Goal: Information Seeking & Learning: Learn about a topic

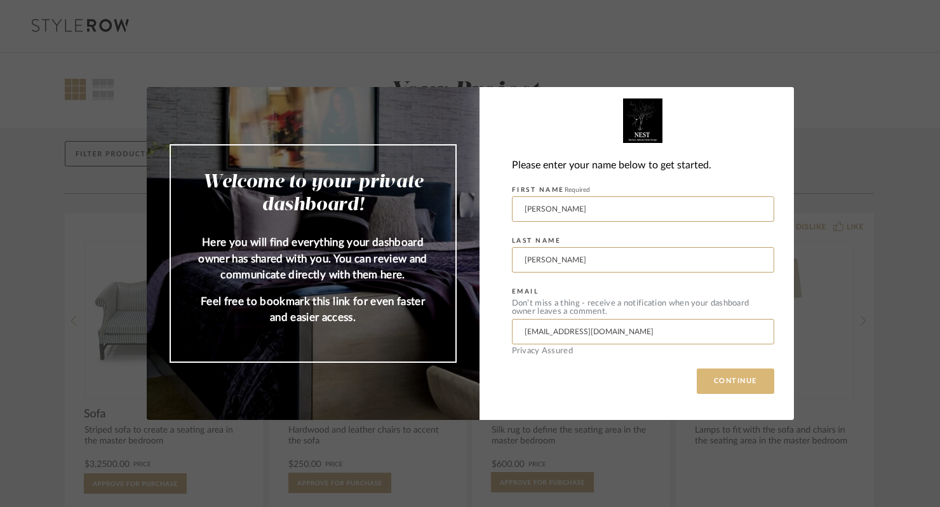
click at [733, 382] on button "CONTINUE" at bounding box center [735, 380] width 77 height 25
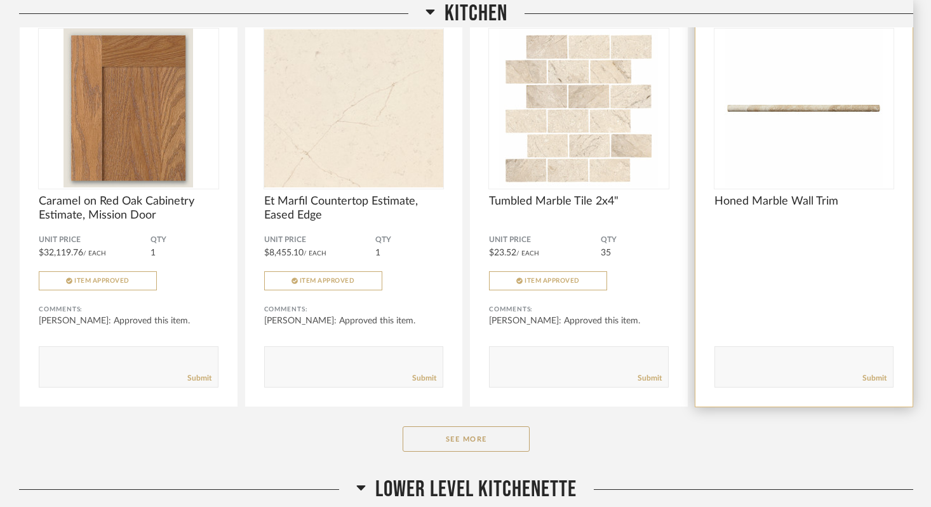
scroll to position [727, 0]
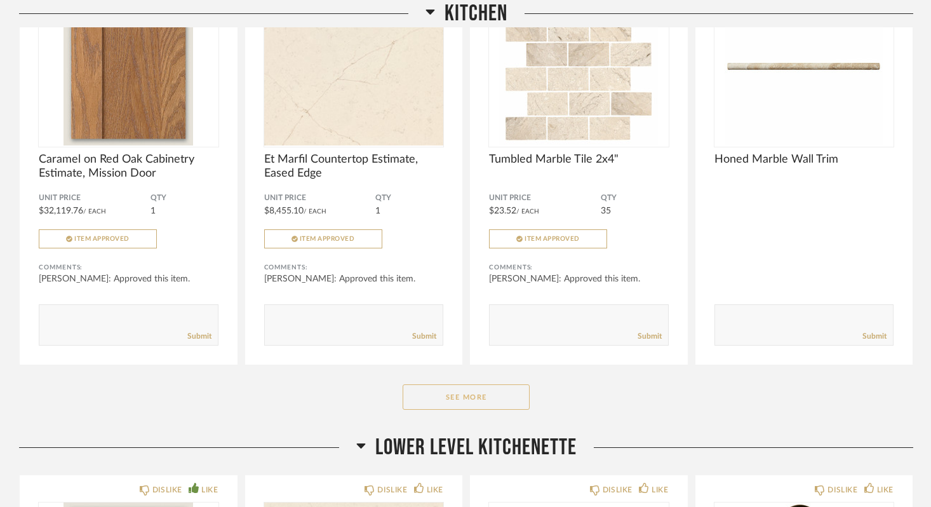
click at [488, 401] on button "See More" at bounding box center [466, 396] width 127 height 25
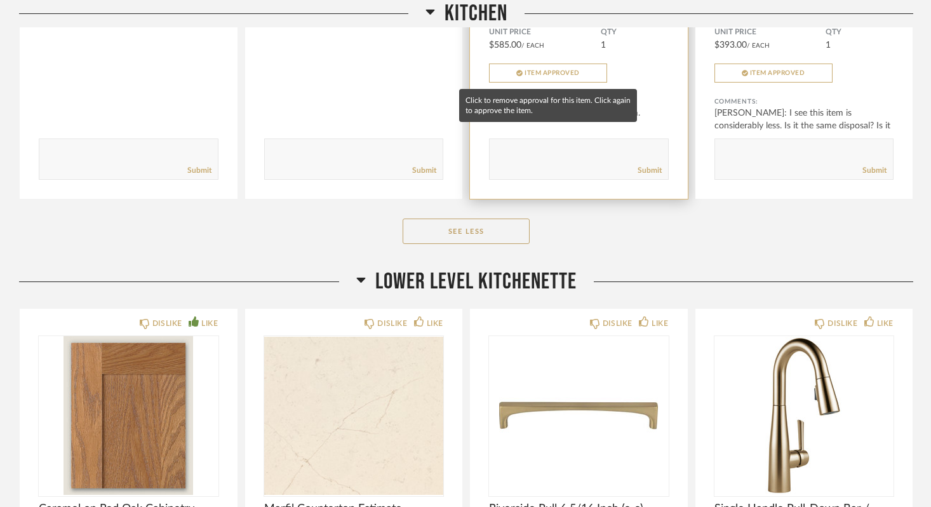
scroll to position [1319, 0]
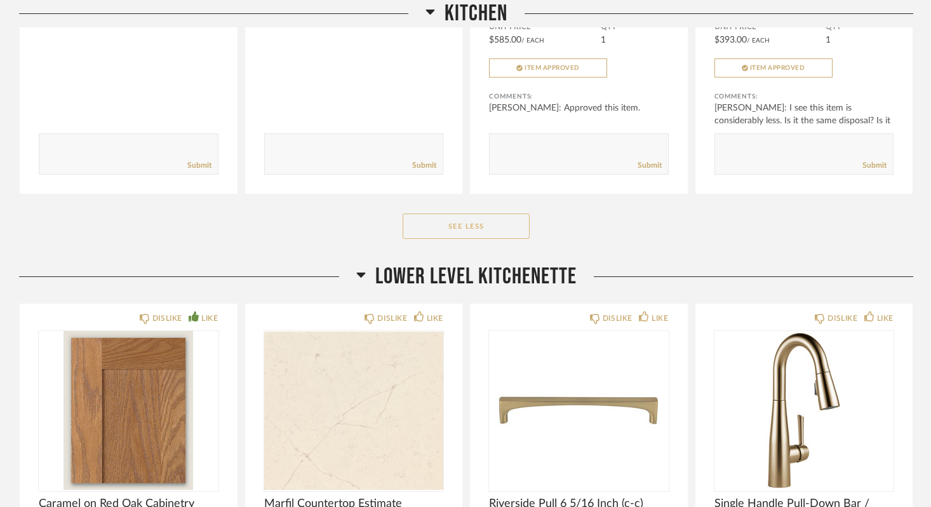
click at [475, 218] on button "See Less" at bounding box center [466, 225] width 127 height 25
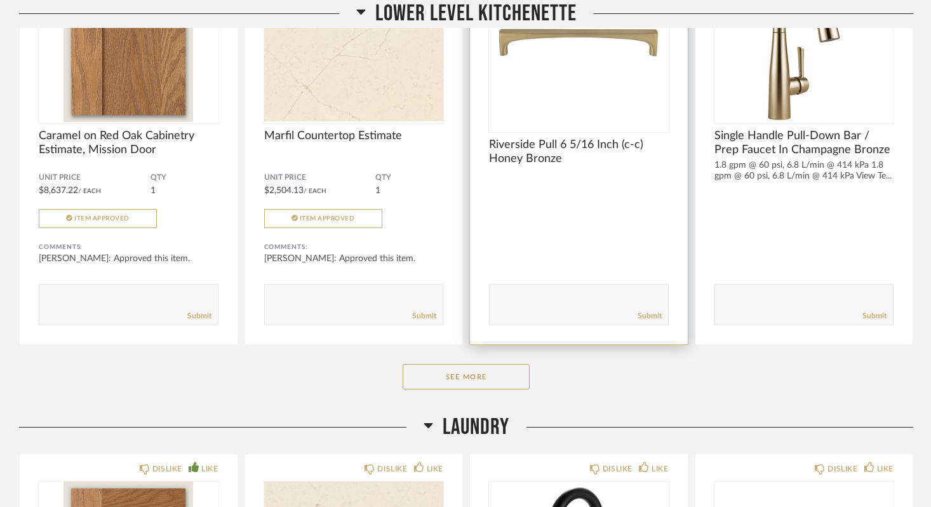
scroll to position [1268, 0]
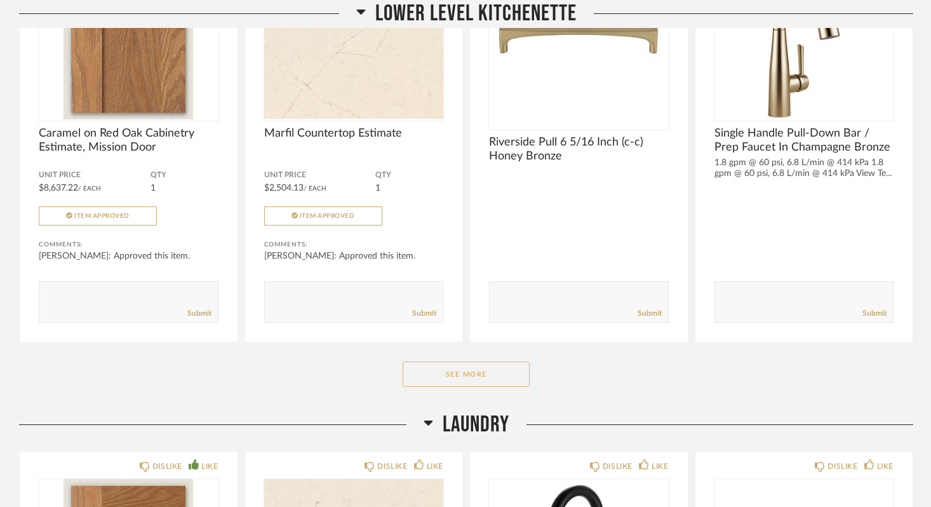
click at [464, 373] on button "See More" at bounding box center [466, 373] width 127 height 25
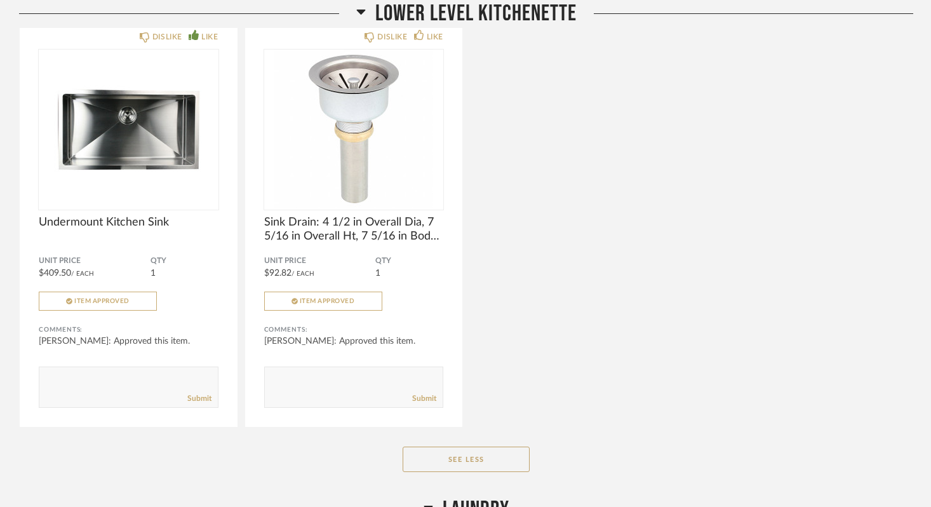
scroll to position [1621, 1]
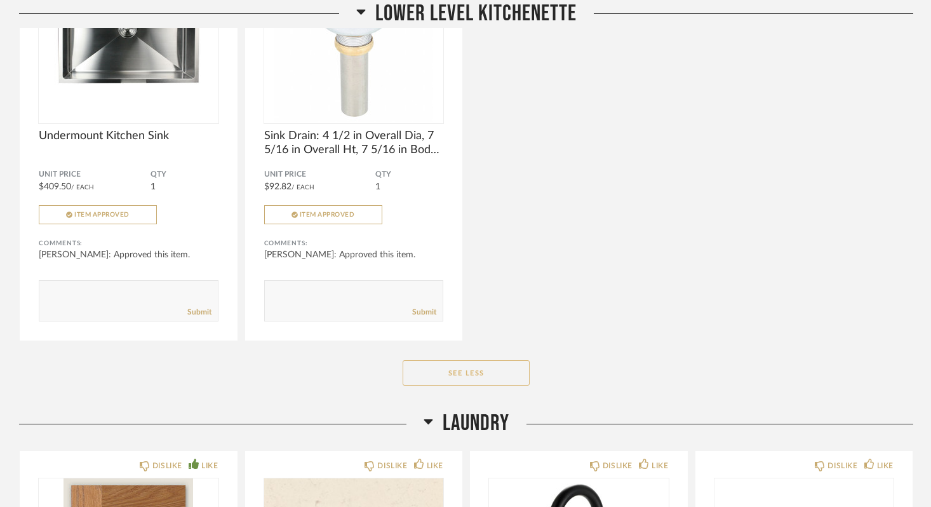
click at [469, 374] on button "See Less" at bounding box center [466, 372] width 127 height 25
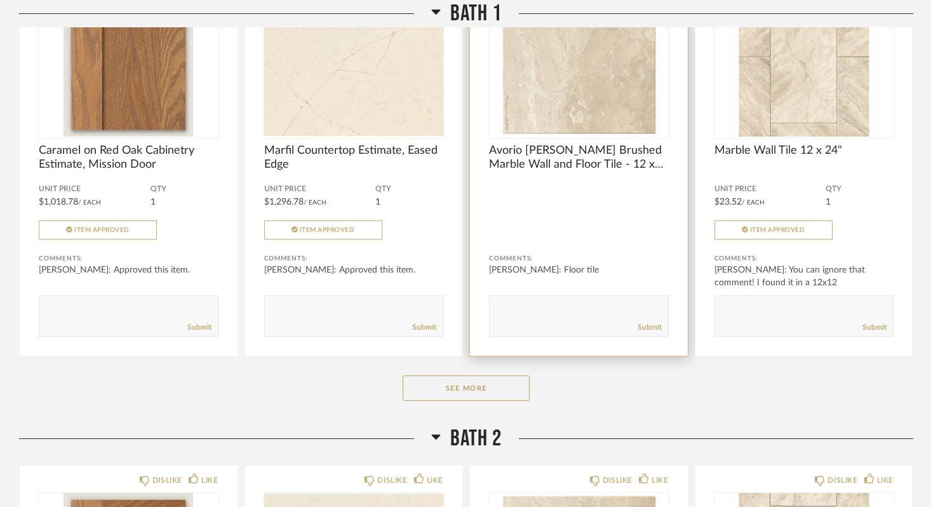
scroll to position [2331, 0]
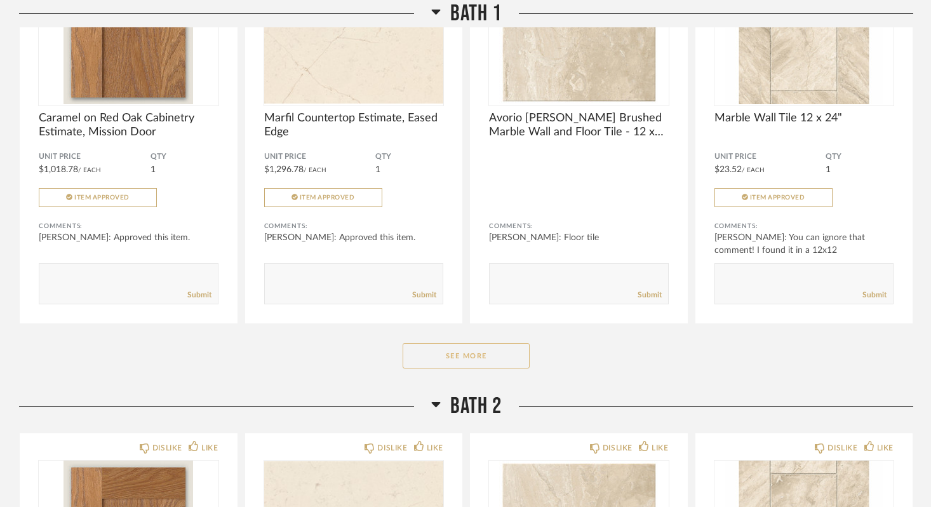
click at [449, 358] on button "See More" at bounding box center [466, 355] width 127 height 25
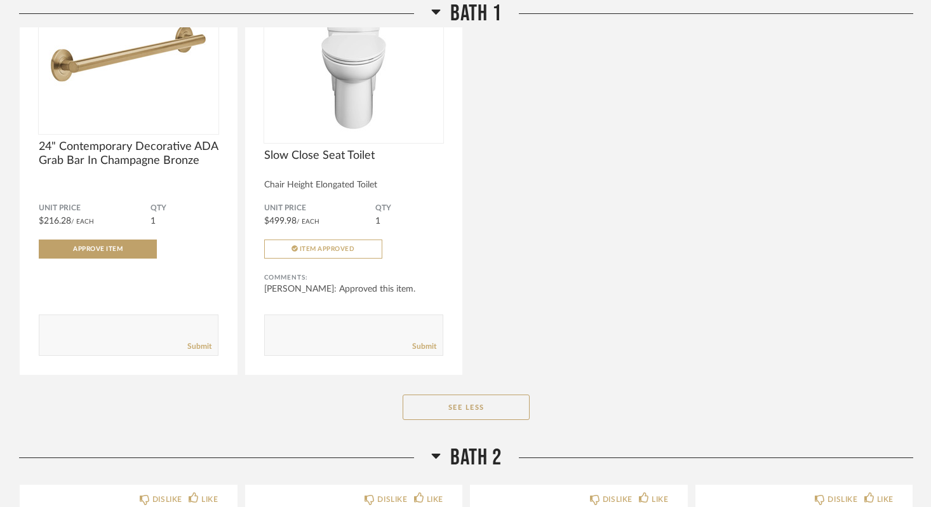
scroll to position [3556, 0]
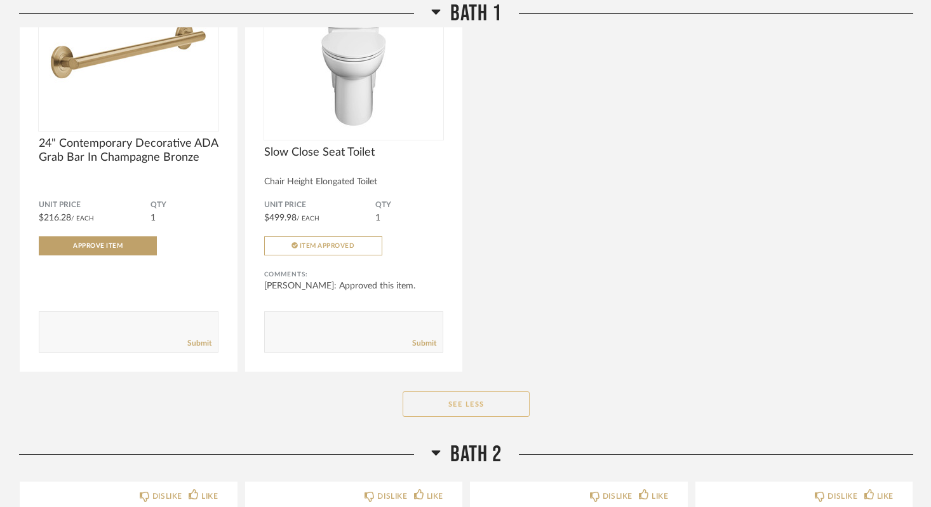
click at [462, 401] on button "See Less" at bounding box center [466, 403] width 127 height 25
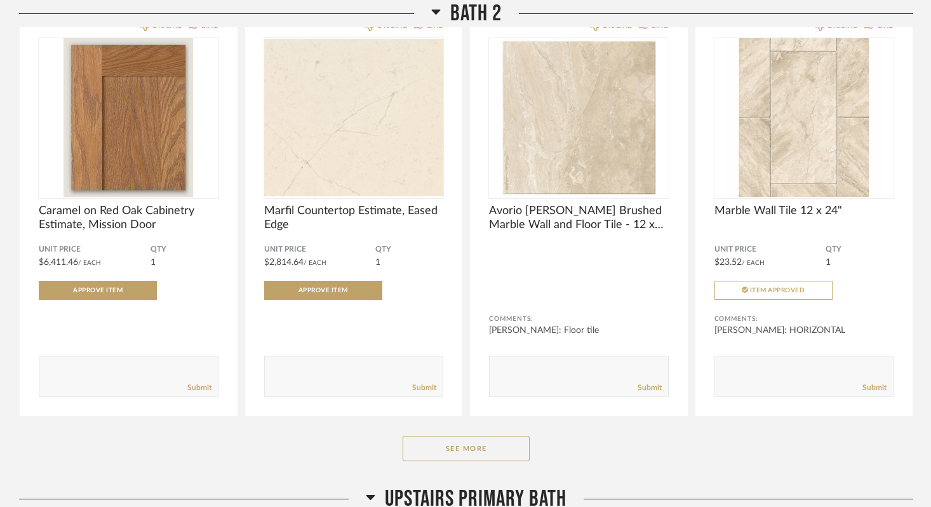
scroll to position [2759, 0]
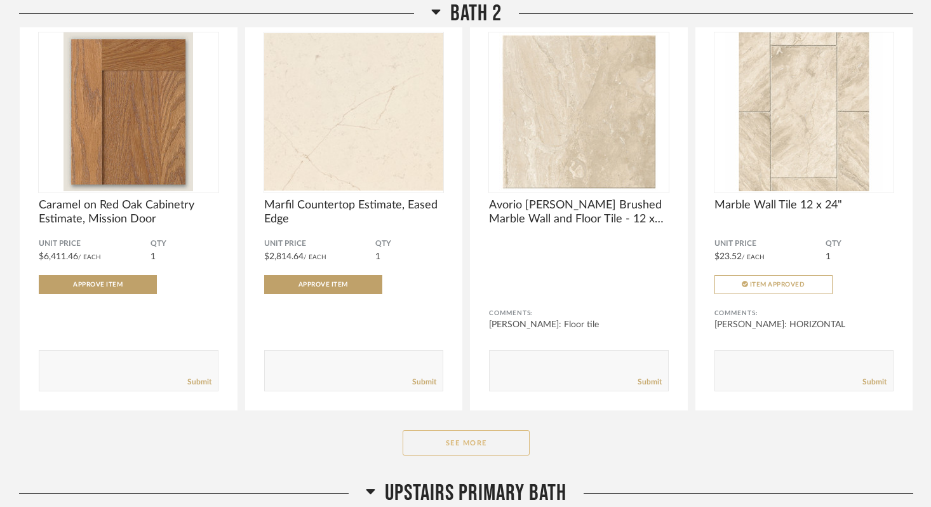
click at [467, 443] on button "See More" at bounding box center [466, 442] width 127 height 25
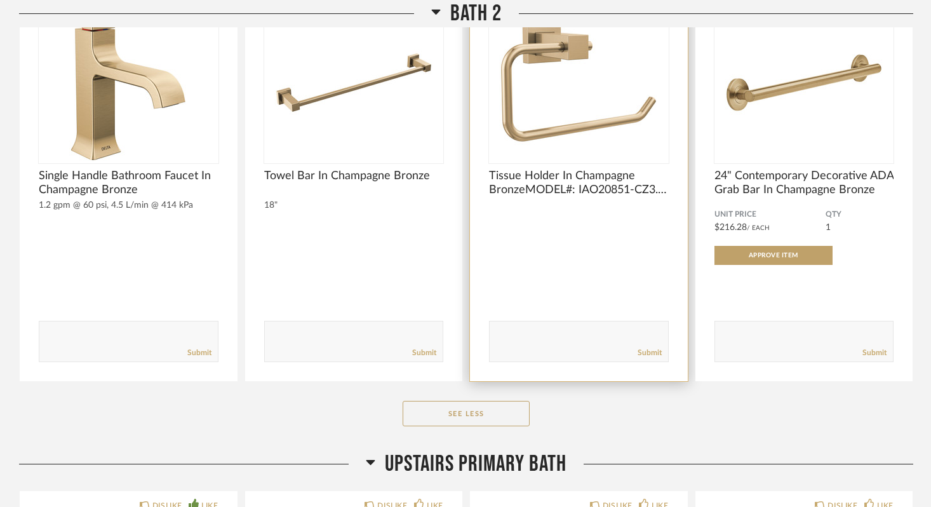
scroll to position [3629, 0]
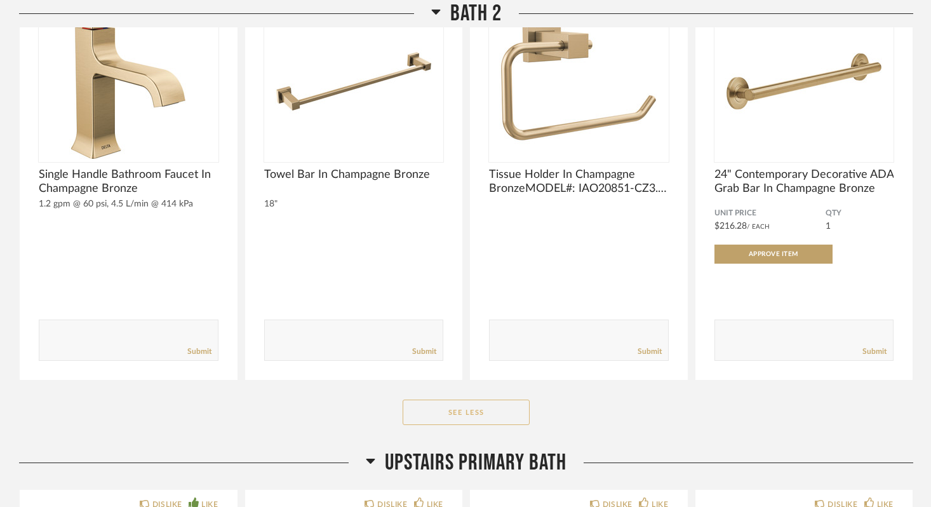
click at [470, 410] on button "See Less" at bounding box center [466, 412] width 127 height 25
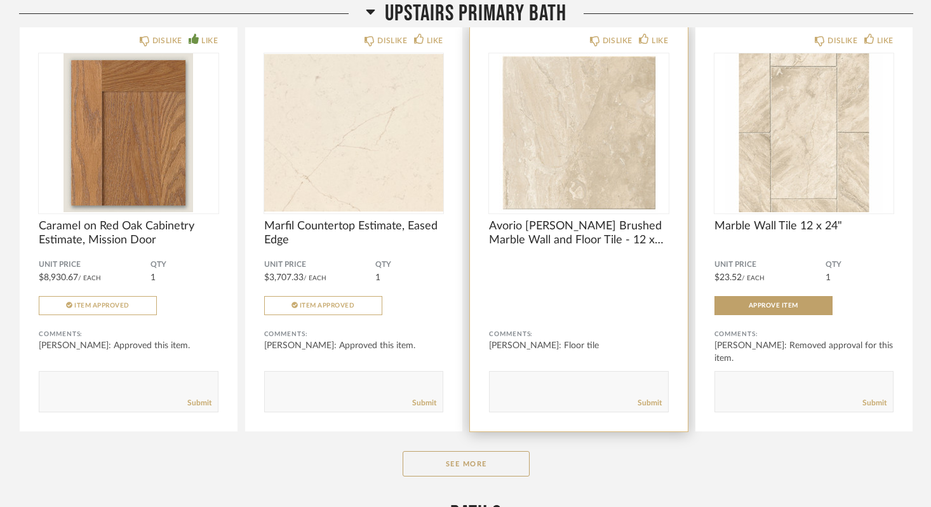
scroll to position [3261, 0]
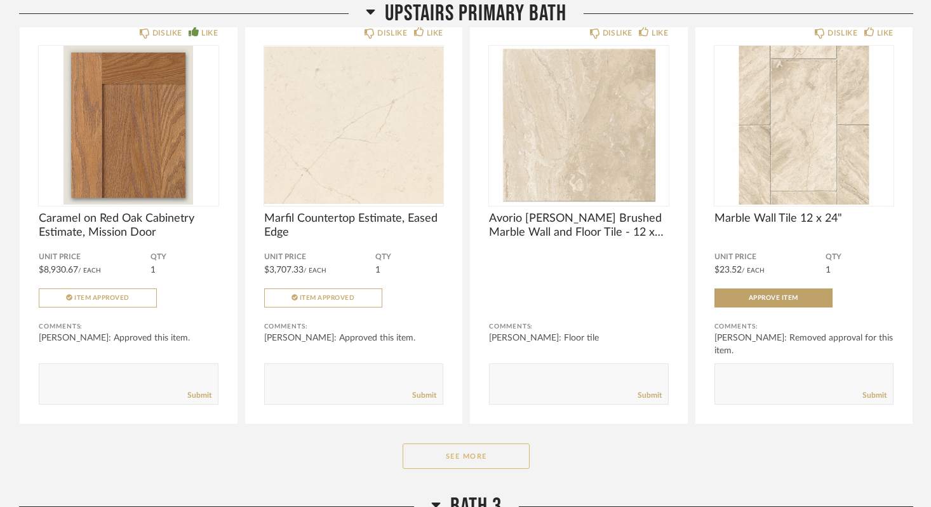
click at [471, 459] on button "See More" at bounding box center [466, 455] width 127 height 25
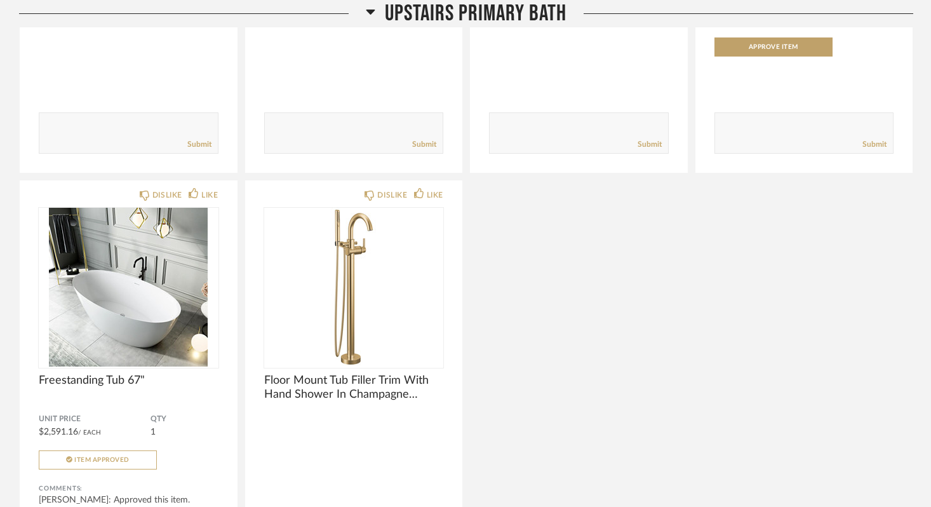
scroll to position [4356, 0]
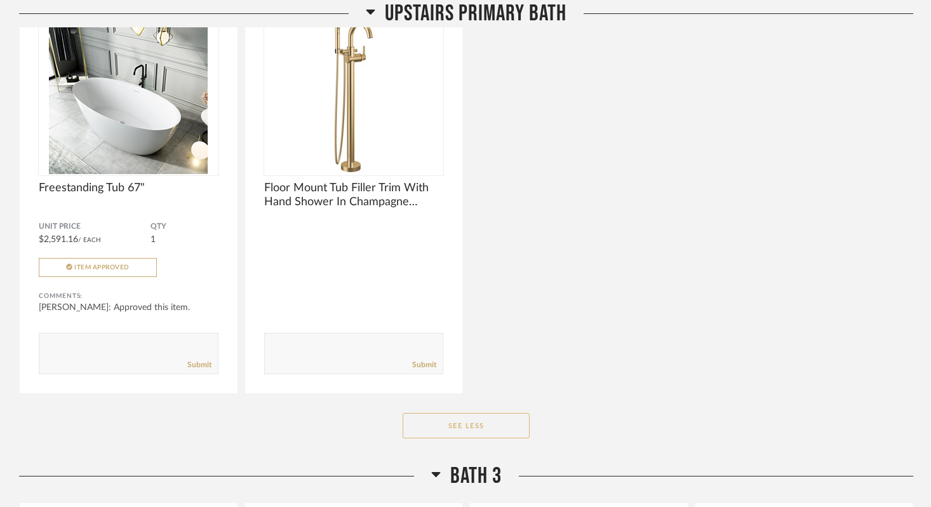
click at [468, 428] on button "See Less" at bounding box center [466, 425] width 127 height 25
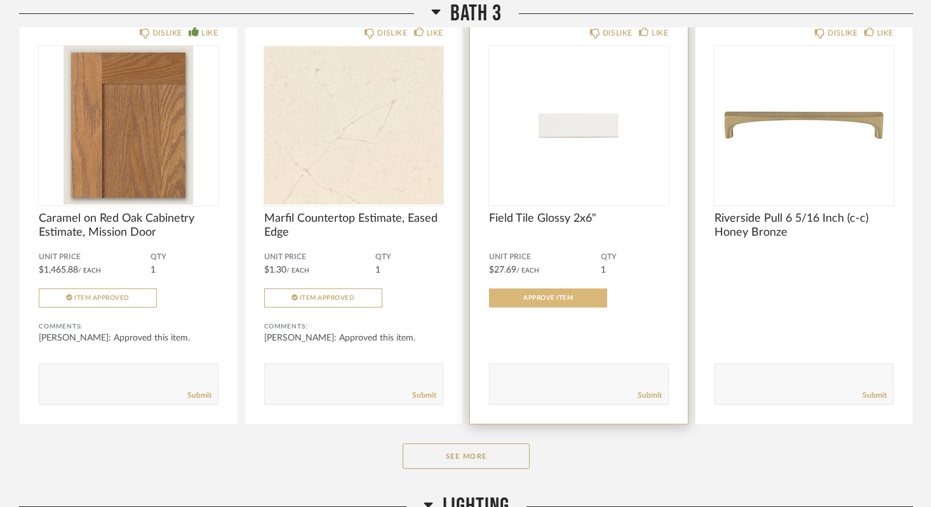
scroll to position [3783, 0]
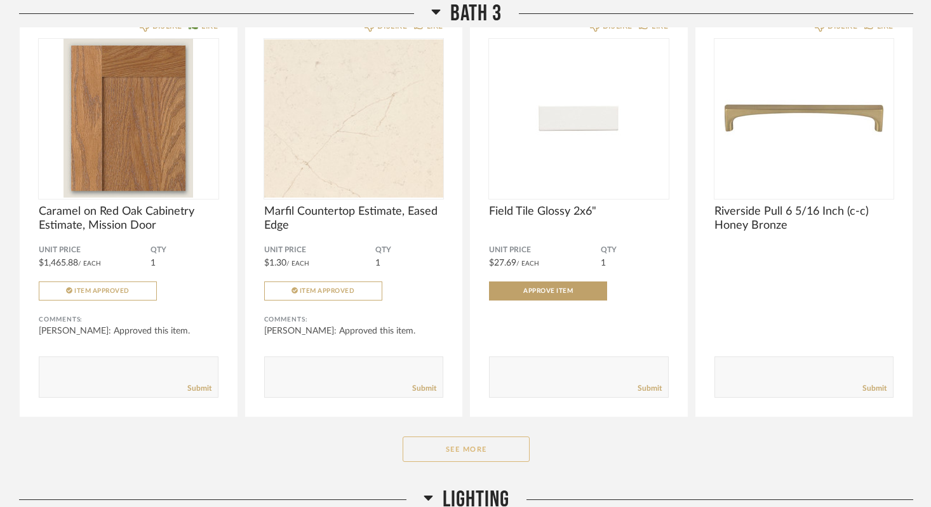
click at [487, 447] on button "See More" at bounding box center [466, 448] width 127 height 25
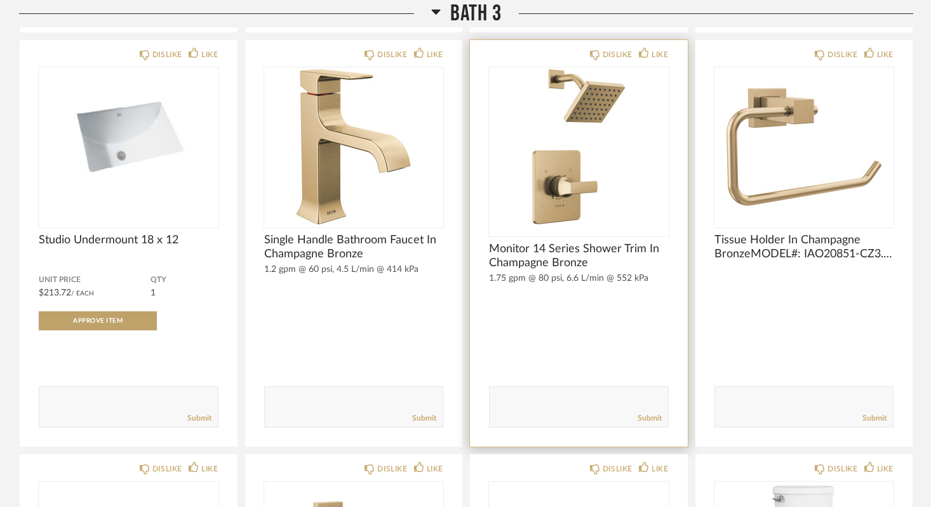
scroll to position [4168, 0]
click at [588, 143] on img "0" at bounding box center [579, 146] width 180 height 159
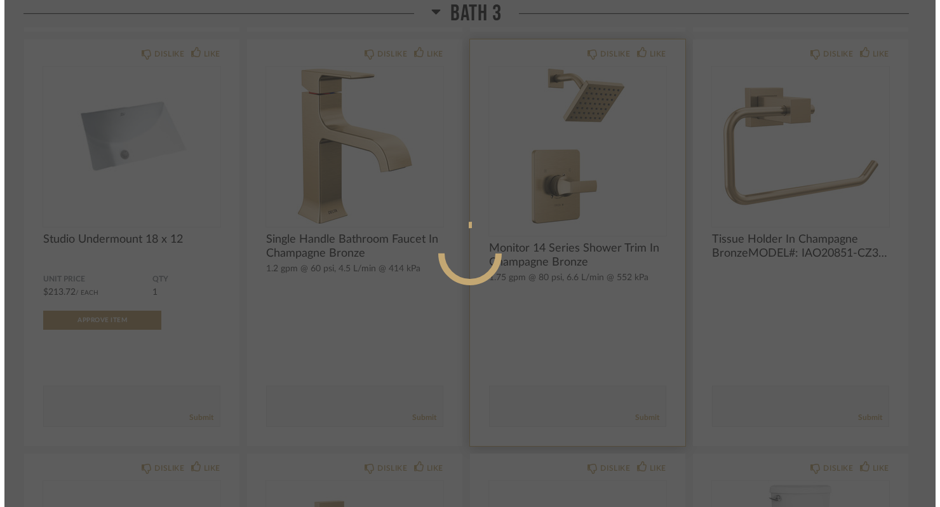
scroll to position [0, 0]
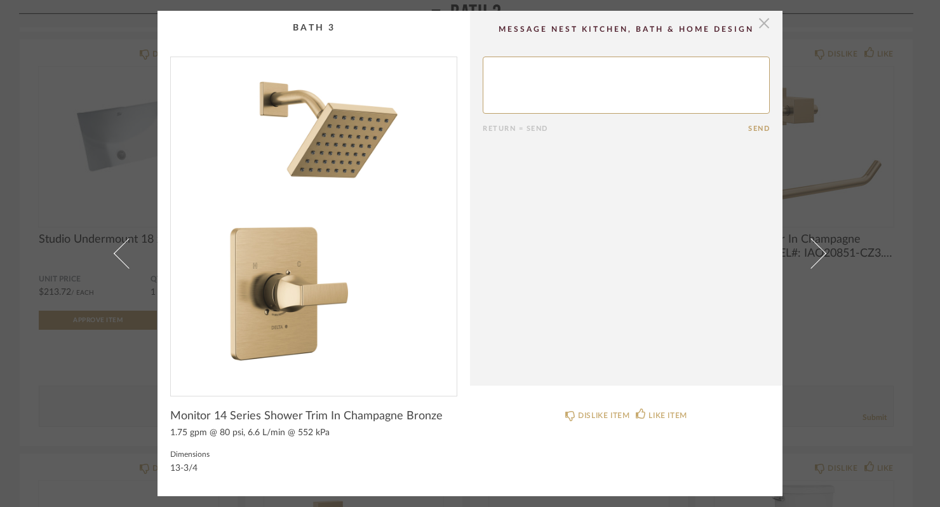
click at [760, 27] on span "button" at bounding box center [763, 23] width 25 height 25
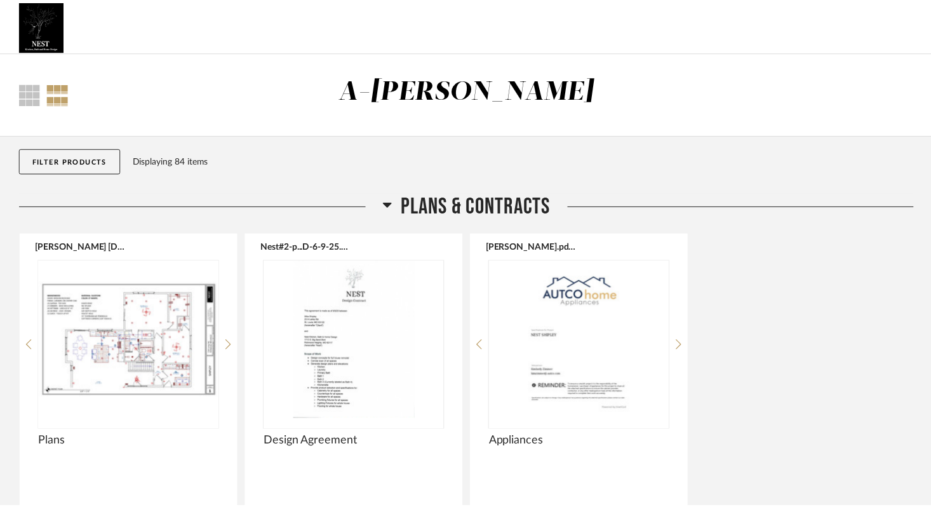
scroll to position [4168, 0]
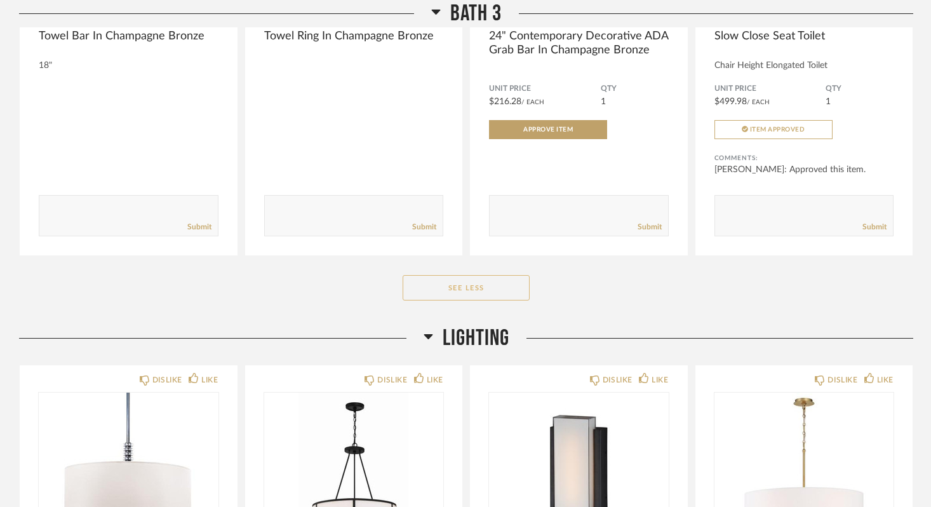
click at [473, 283] on button "See Less" at bounding box center [466, 287] width 127 height 25
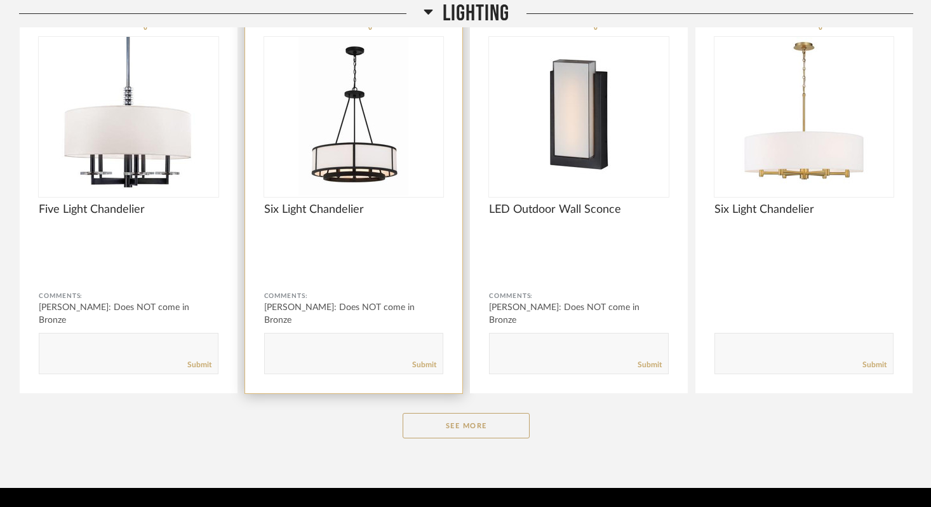
scroll to position [4305, 0]
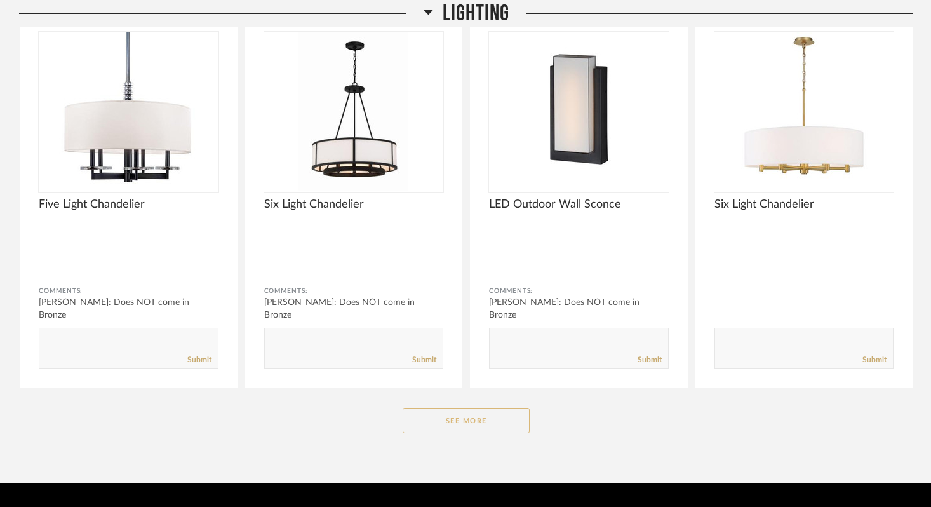
click at [490, 425] on button "See More" at bounding box center [466, 420] width 127 height 25
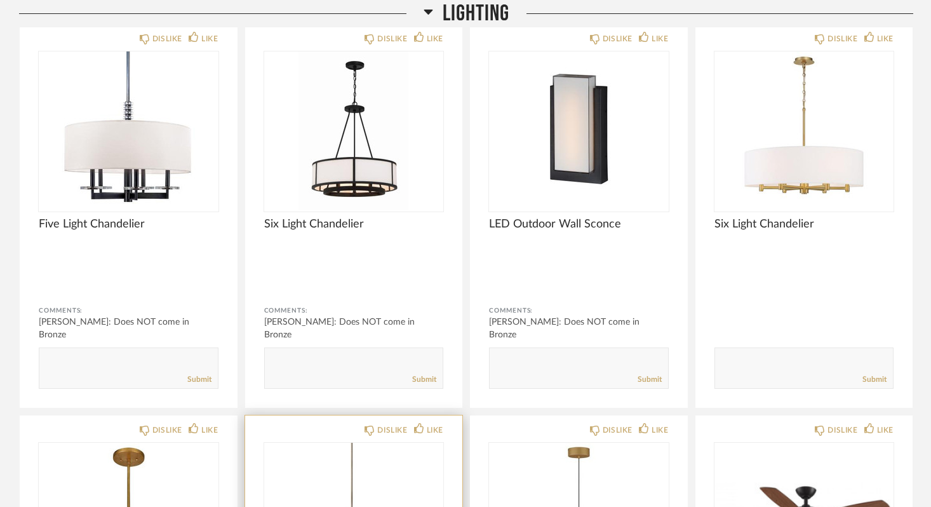
scroll to position [4282, 0]
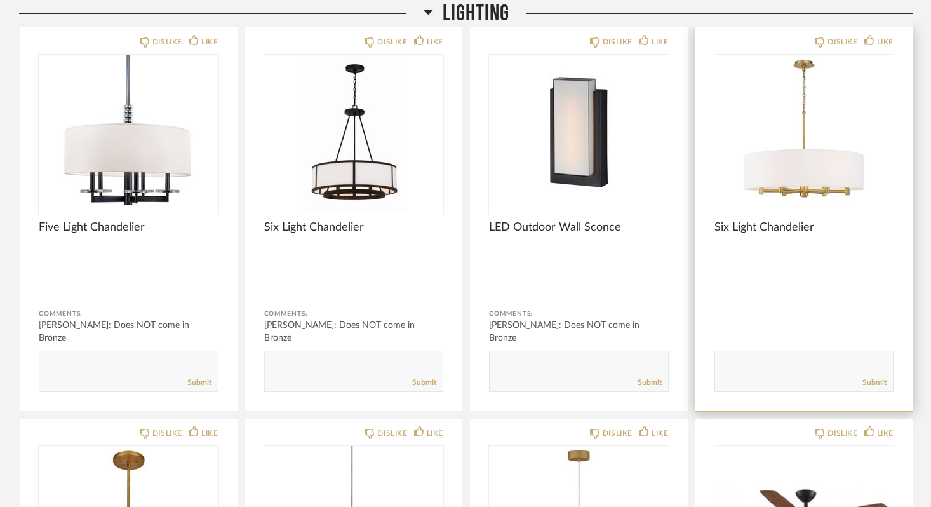
click at [795, 252] on div "DISLIKE LIKE Six Light Chandelier Comments: Submit" at bounding box center [805, 219] width 218 height 384
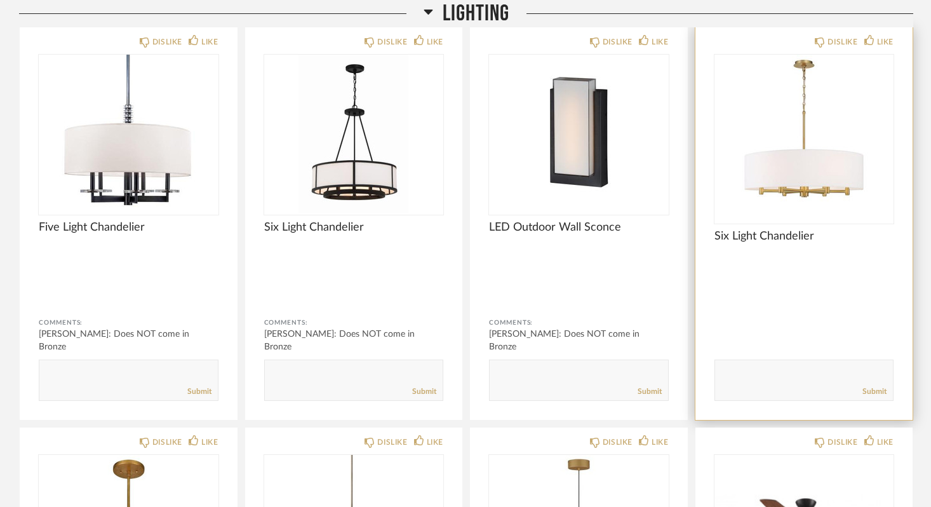
click at [810, 163] on div at bounding box center [805, 139] width 180 height 169
click at [807, 165] on img "0" at bounding box center [805, 134] width 180 height 159
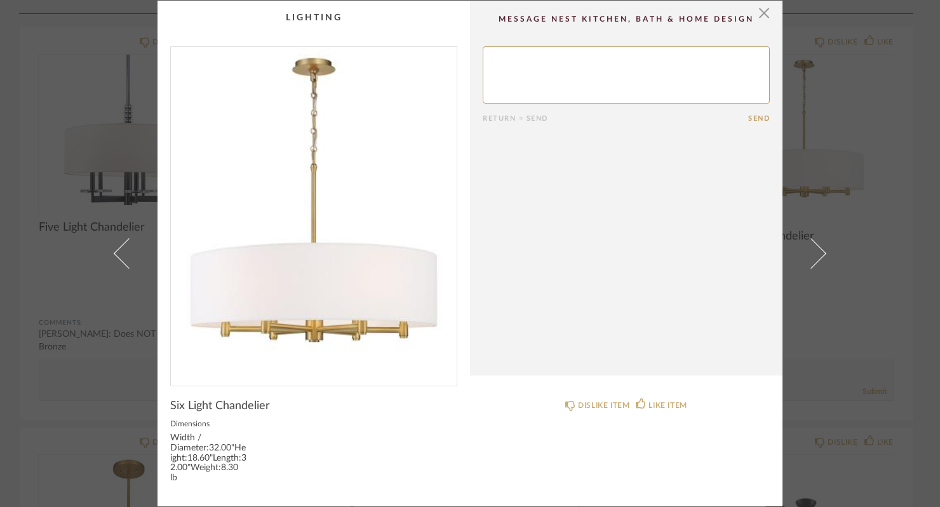
scroll to position [0, 0]
click at [762, 22] on span "button" at bounding box center [763, 13] width 25 height 25
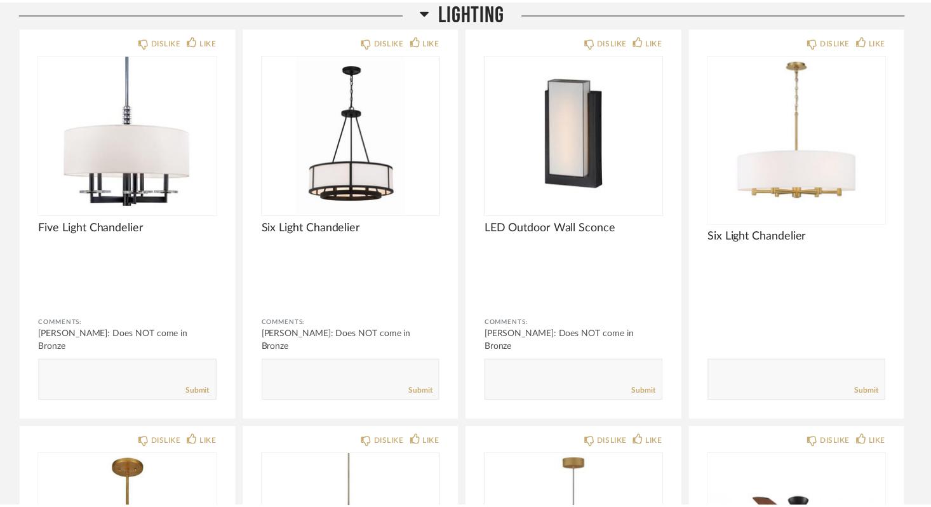
scroll to position [4282, 0]
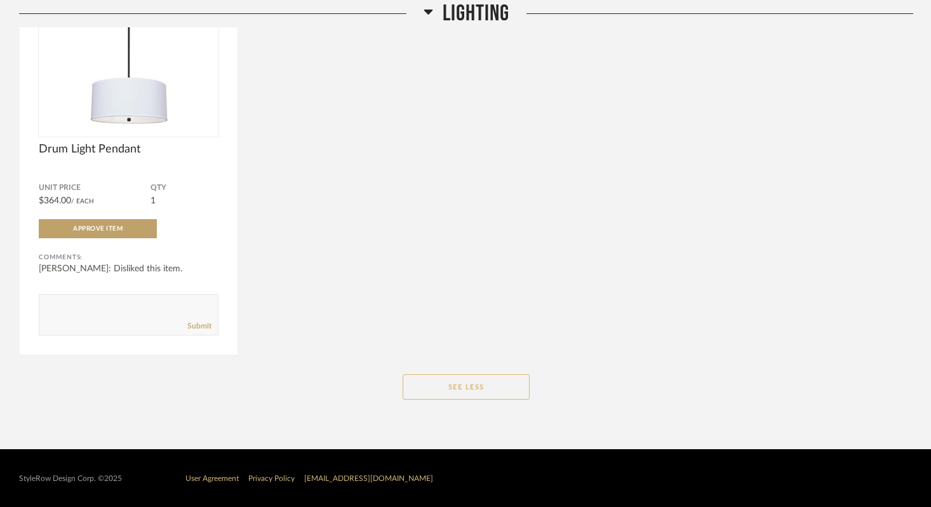
click at [469, 387] on button "See Less" at bounding box center [466, 386] width 127 height 25
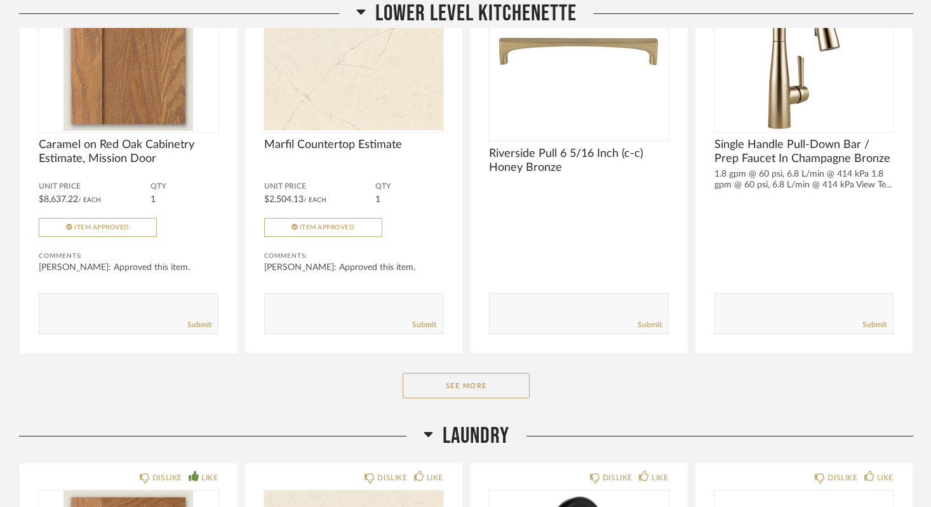
scroll to position [1109, 0]
